Goal: Check status: Check status

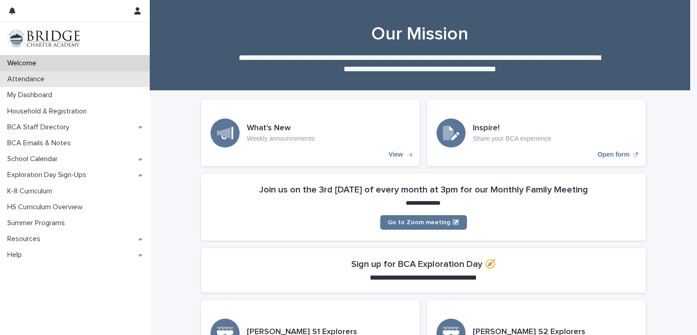
click at [129, 82] on div "Attendance" at bounding box center [75, 79] width 150 height 16
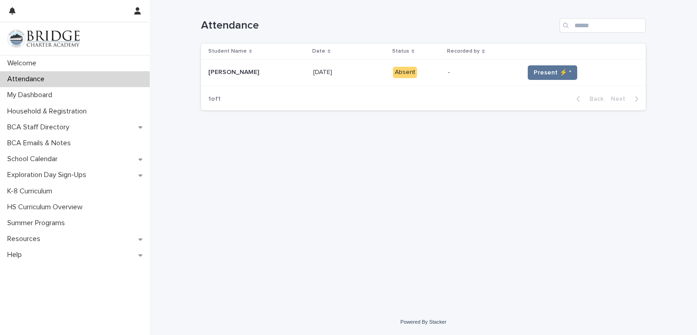
click at [535, 64] on td "Present ⚡ *" at bounding box center [582, 72] width 125 height 26
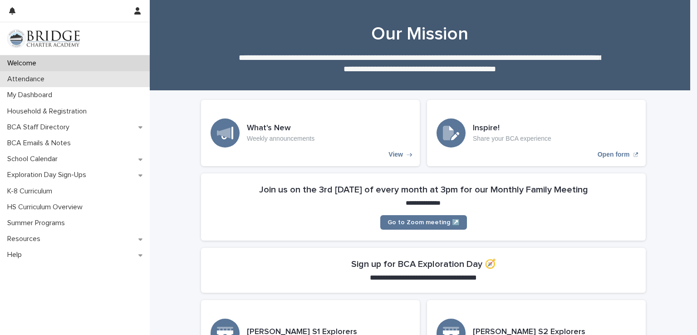
click at [45, 77] on p "Attendance" at bounding box center [28, 79] width 48 height 9
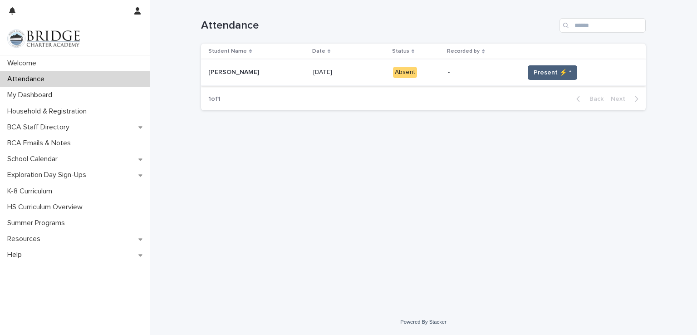
click at [537, 71] on span "Present ⚡ *" at bounding box center [553, 72] width 38 height 9
